Goal: Task Accomplishment & Management: Complete application form

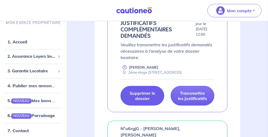
scroll to position [128, 0]
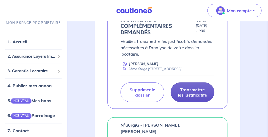
click at [198, 95] on p "Transmettre les justificatifs" at bounding box center [192, 92] width 30 height 11
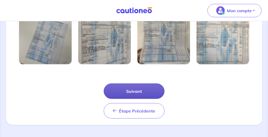
click at [143, 91] on button "Suivant" at bounding box center [134, 91] width 61 height 15
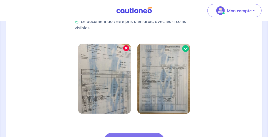
scroll to position [199, 0]
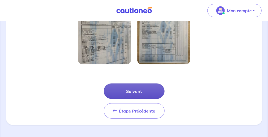
click at [144, 87] on button "Suivant" at bounding box center [134, 91] width 61 height 15
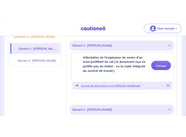
scroll to position [171, 0]
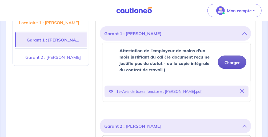
click at [235, 60] on button "Charger" at bounding box center [232, 62] width 29 height 13
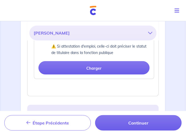
scroll to position [320, 0]
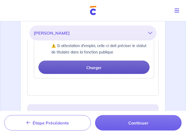
click at [105, 71] on button "Charger" at bounding box center [93, 67] width 111 height 13
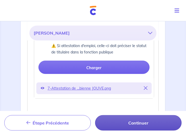
click at [137, 124] on button "Continuer" at bounding box center [138, 122] width 86 height 15
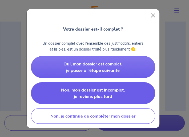
click at [99, 96] on span "Non, mon dossier est incomplet, je reviens plus tard" at bounding box center [93, 93] width 64 height 12
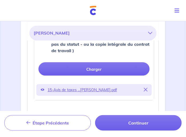
scroll to position [192, 0]
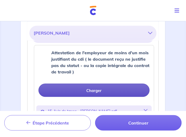
click at [96, 86] on button "Charger" at bounding box center [93, 90] width 111 height 13
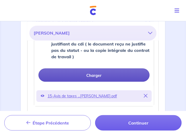
scroll to position [213, 0]
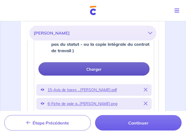
click at [112, 72] on button "Charger" at bounding box center [93, 68] width 111 height 13
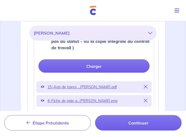
scroll to position [256, 0]
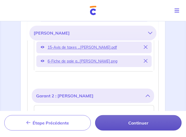
click at [130, 127] on button "Continuer" at bounding box center [138, 122] width 86 height 15
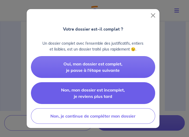
click at [115, 91] on span "Non, mon dossier est incomplet, je reviens plus tard" at bounding box center [93, 93] width 64 height 12
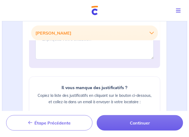
scroll to position [469, 0]
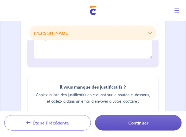
click at [134, 124] on button "Continuer" at bounding box center [138, 122] width 86 height 15
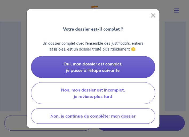
click at [94, 67] on span "Oui, mon dossier est complet, je passe à l’étape suivante" at bounding box center [92, 67] width 59 height 12
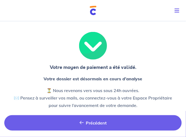
click at [99, 118] on button "Étape Précédente Précédent" at bounding box center [92, 122] width 177 height 15
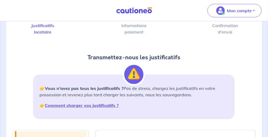
scroll to position [21, 0]
